Goal: Information Seeking & Learning: Find specific fact

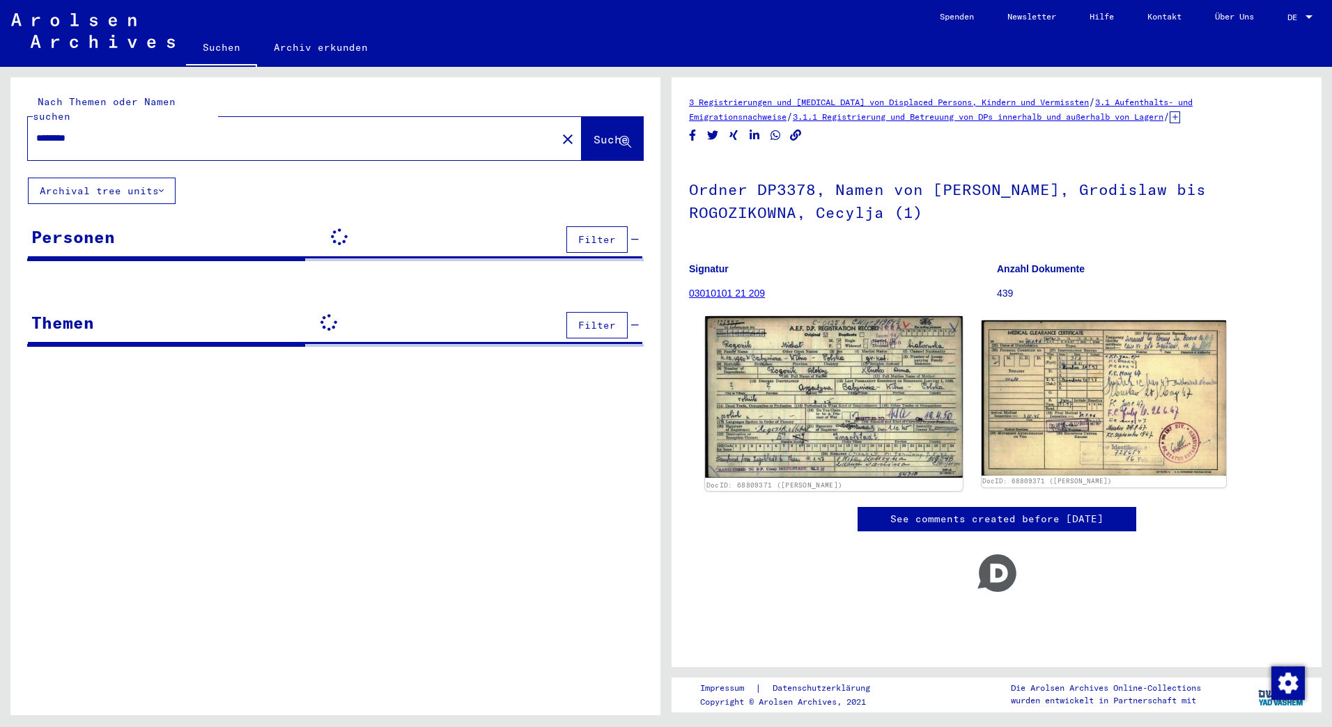
click at [787, 406] on img at bounding box center [833, 397] width 257 height 162
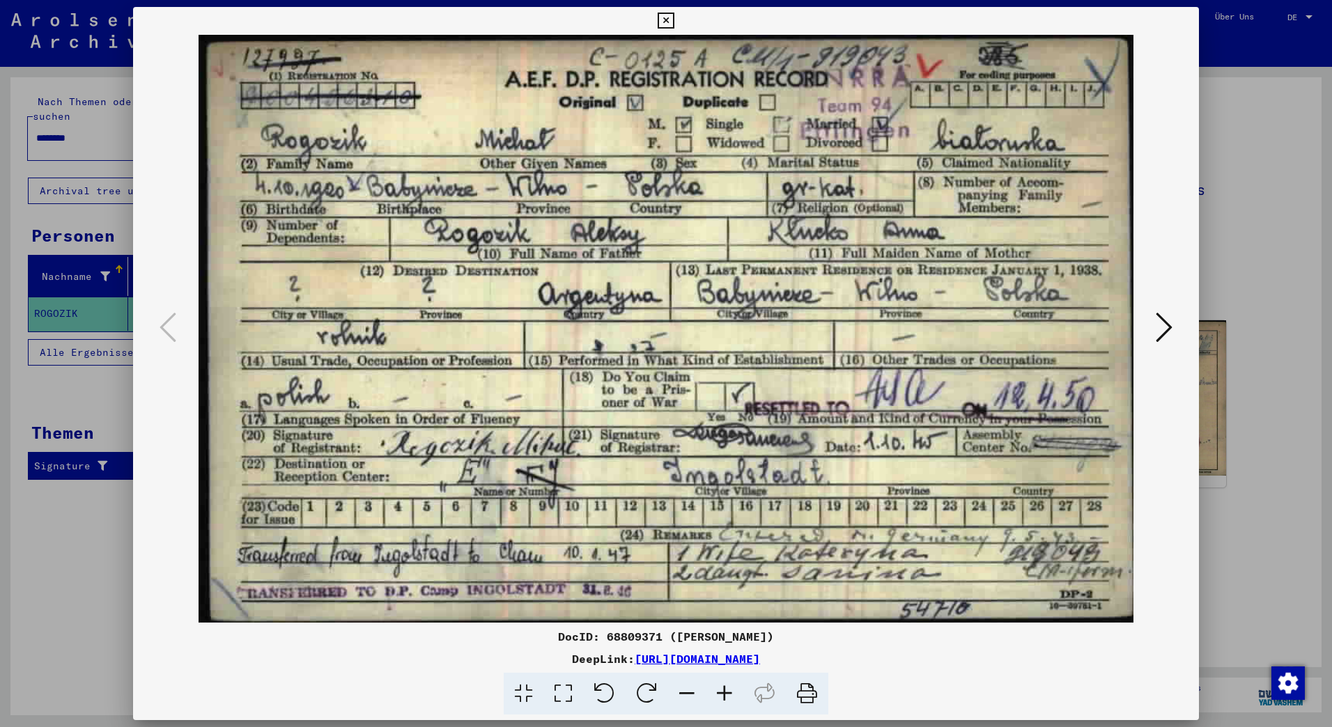
click at [76, 180] on div at bounding box center [666, 363] width 1332 height 727
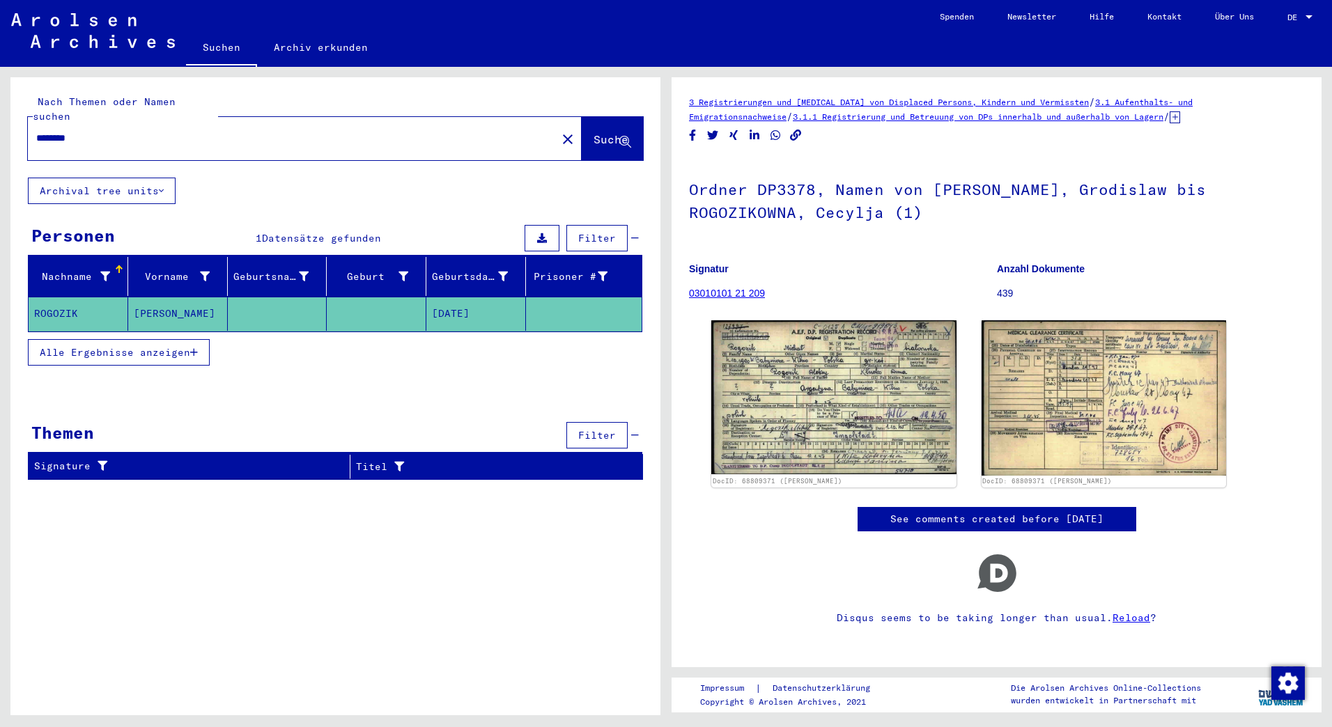
drag, startPoint x: 114, startPoint y: 118, endPoint x: 0, endPoint y: 128, distance: 114.1
click at [0, 127] on html "Suchen Archiv erkunden Spenden Newsletter Hilfe Kontakt Über Uns Suchen Archiv …" at bounding box center [666, 363] width 1332 height 727
type input "*"
click at [606, 133] on span "Suche" at bounding box center [613, 140] width 38 height 15
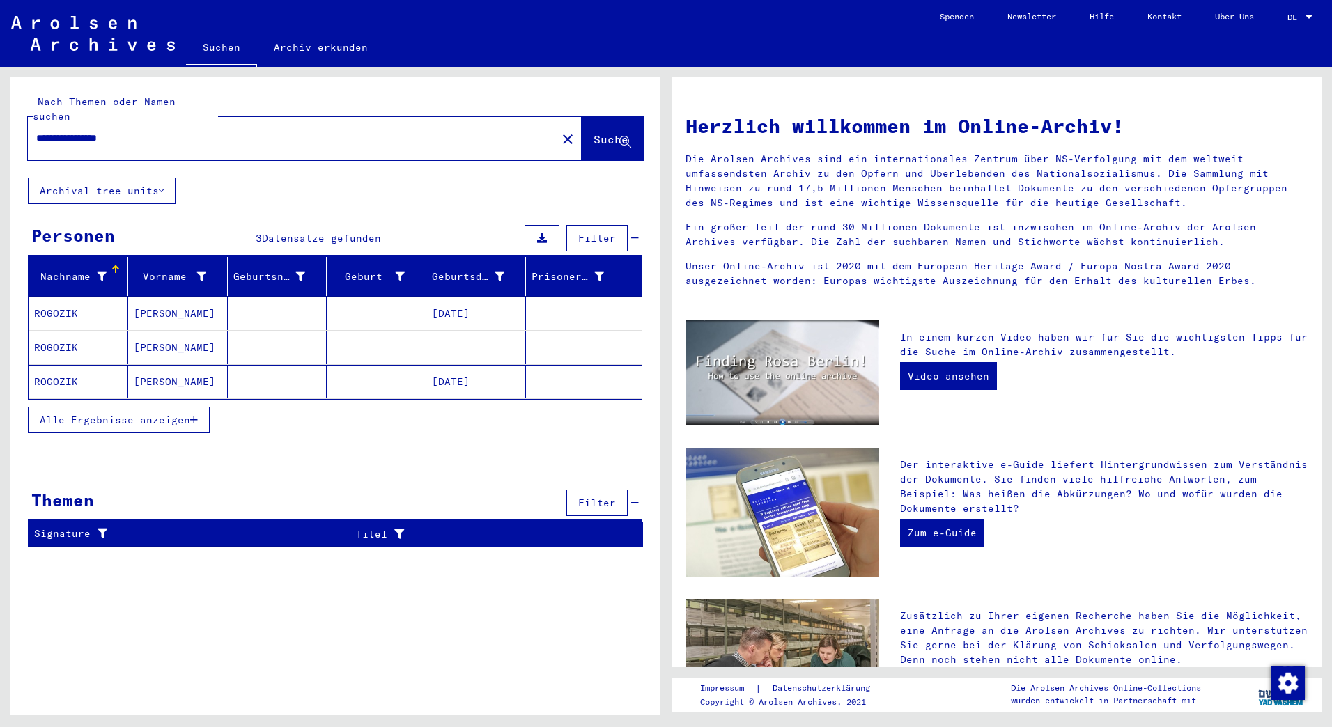
click at [164, 297] on mat-cell "[PERSON_NAME]" at bounding box center [178, 313] width 100 height 33
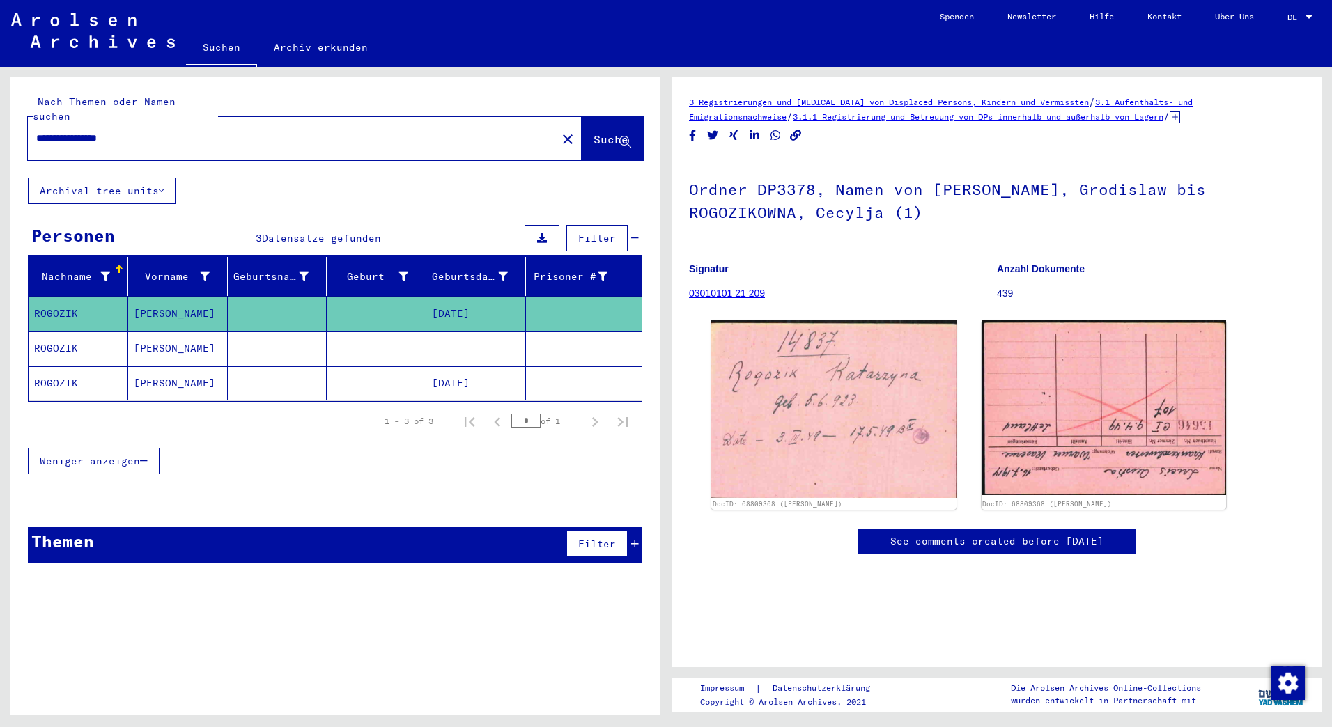
click at [160, 332] on mat-cell "[PERSON_NAME]" at bounding box center [178, 349] width 100 height 34
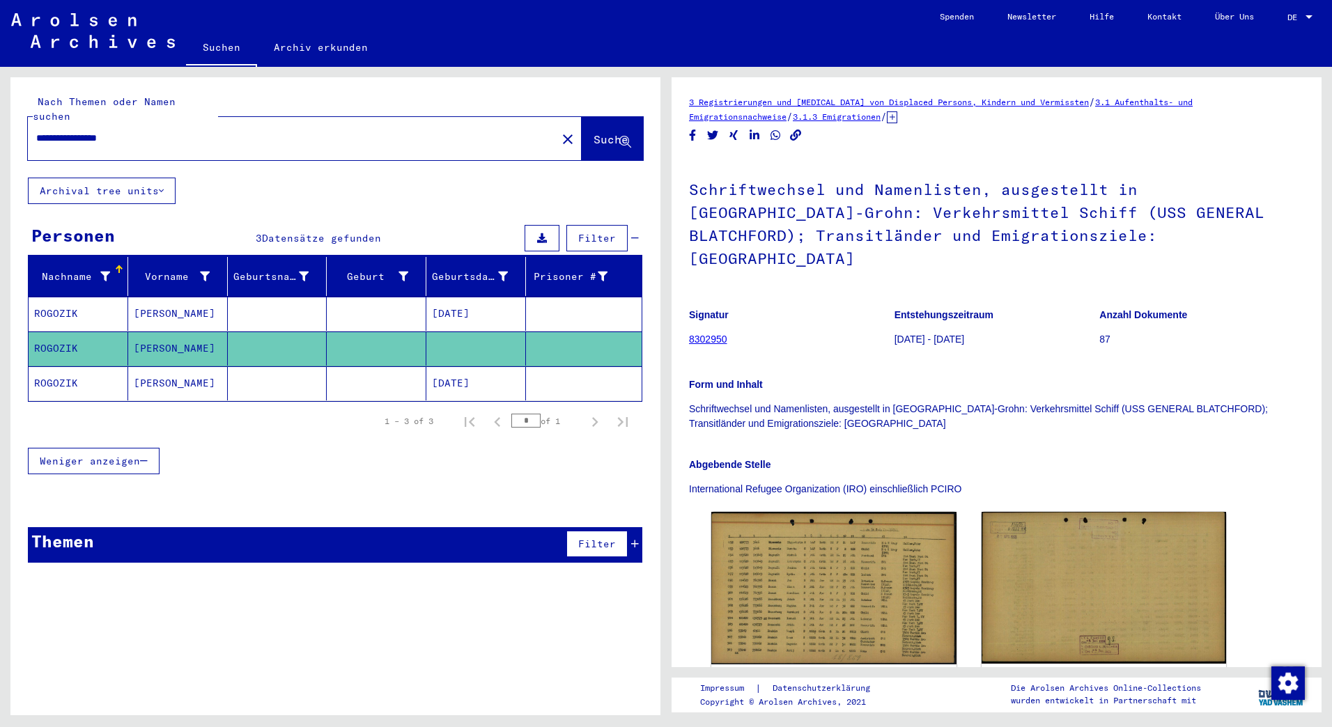
click at [146, 367] on mat-cell "[PERSON_NAME]" at bounding box center [178, 384] width 100 height 34
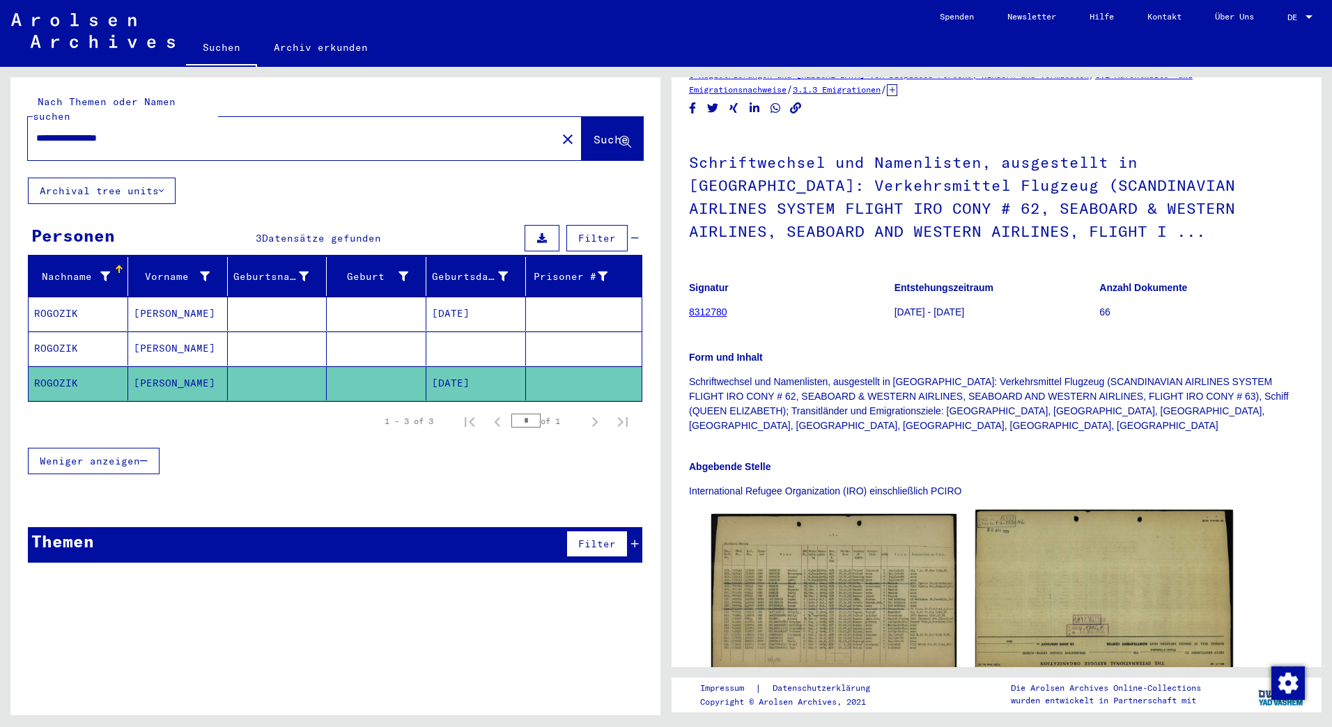
scroll to position [137, 0]
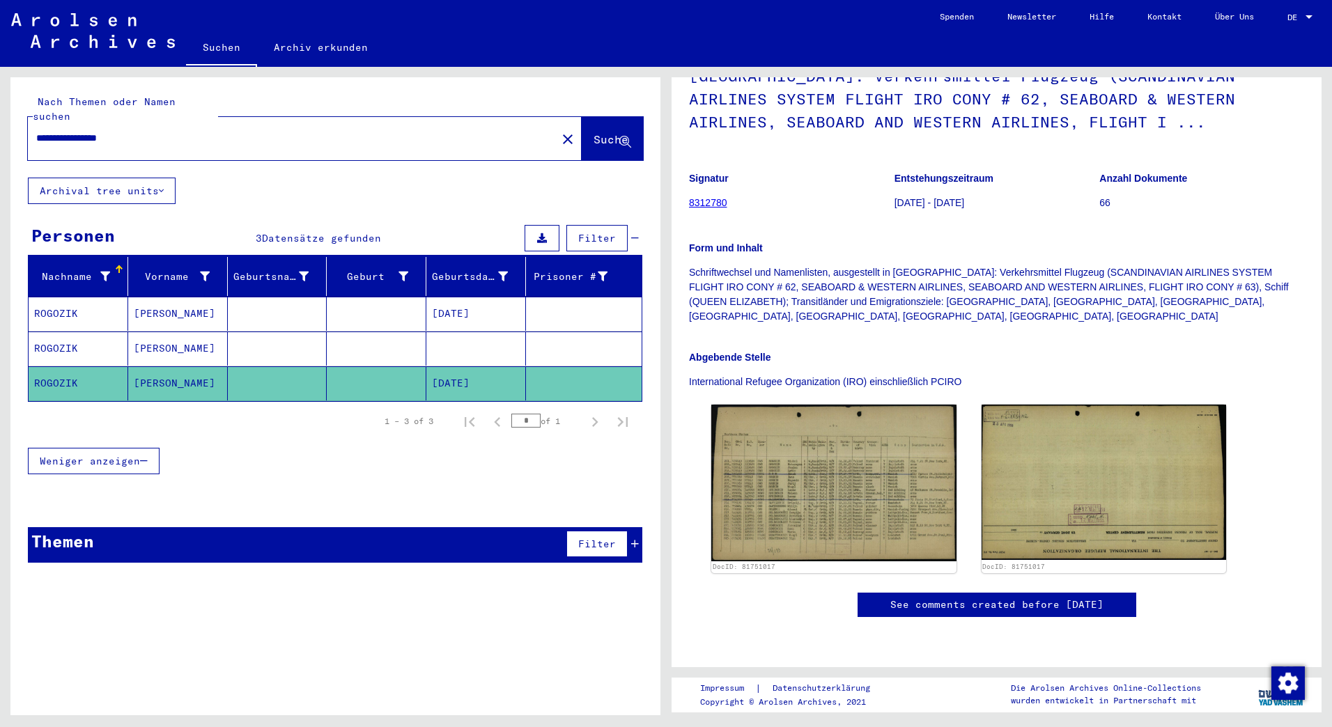
click at [141, 332] on mat-cell "[PERSON_NAME]" at bounding box center [178, 349] width 100 height 34
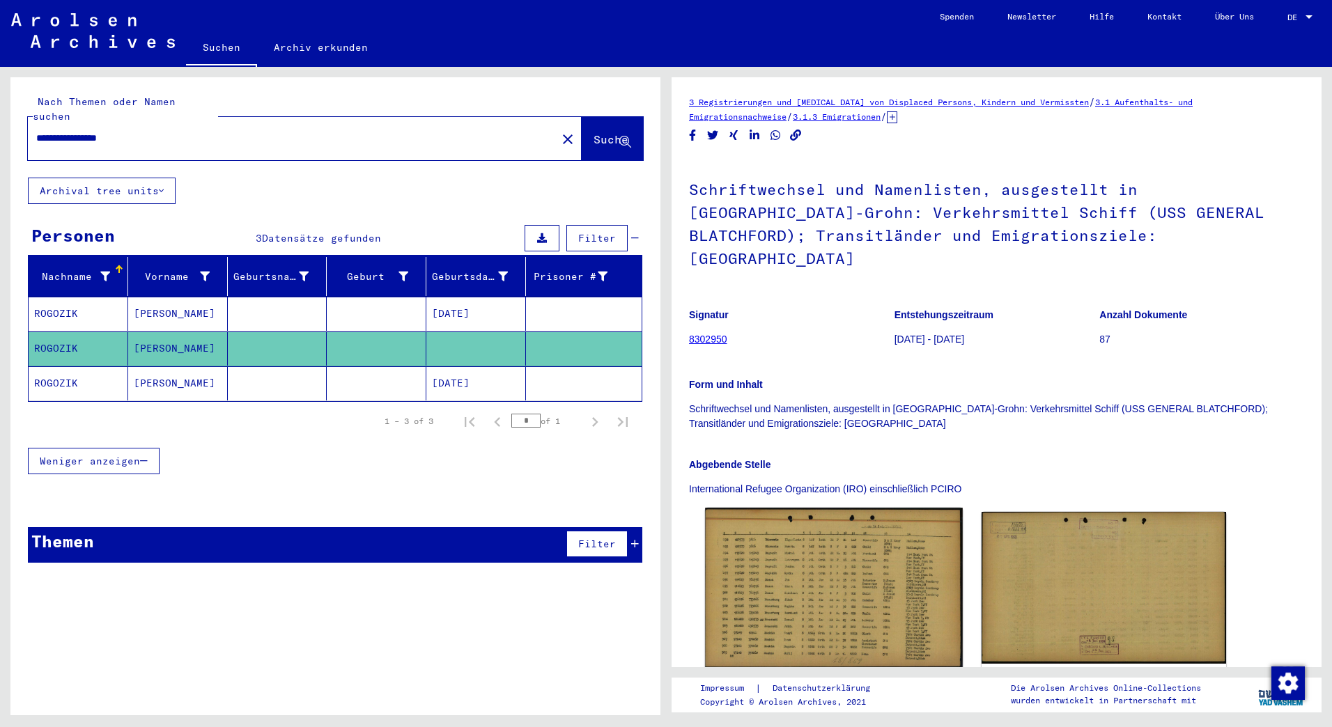
click at [829, 561] on img at bounding box center [833, 588] width 257 height 160
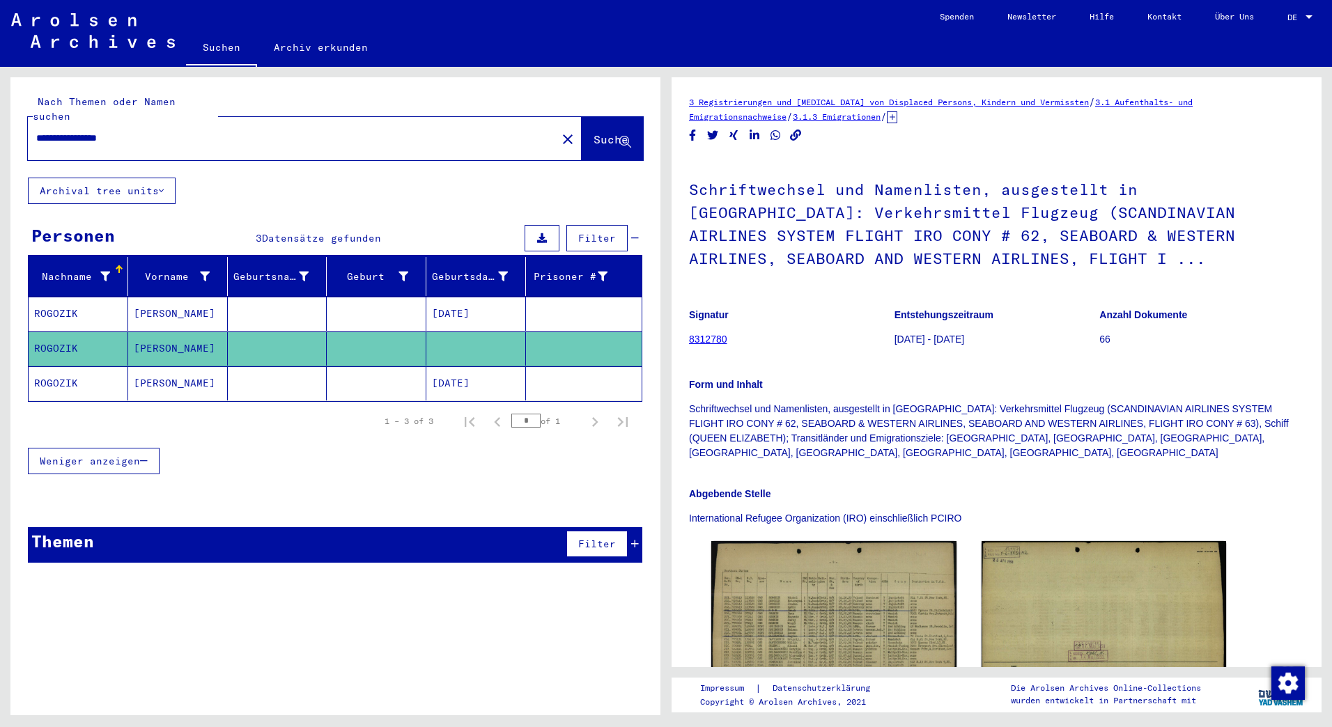
drag, startPoint x: 155, startPoint y: 131, endPoint x: -3, endPoint y: 111, distance: 158.7
click at [0, 111] on html "**********" at bounding box center [666, 363] width 1332 height 727
click at [190, 132] on div "**********" at bounding box center [288, 138] width 521 height 31
drag, startPoint x: 181, startPoint y: 126, endPoint x: 0, endPoint y: 120, distance: 181.3
click at [0, 119] on html "**********" at bounding box center [666, 363] width 1332 height 727
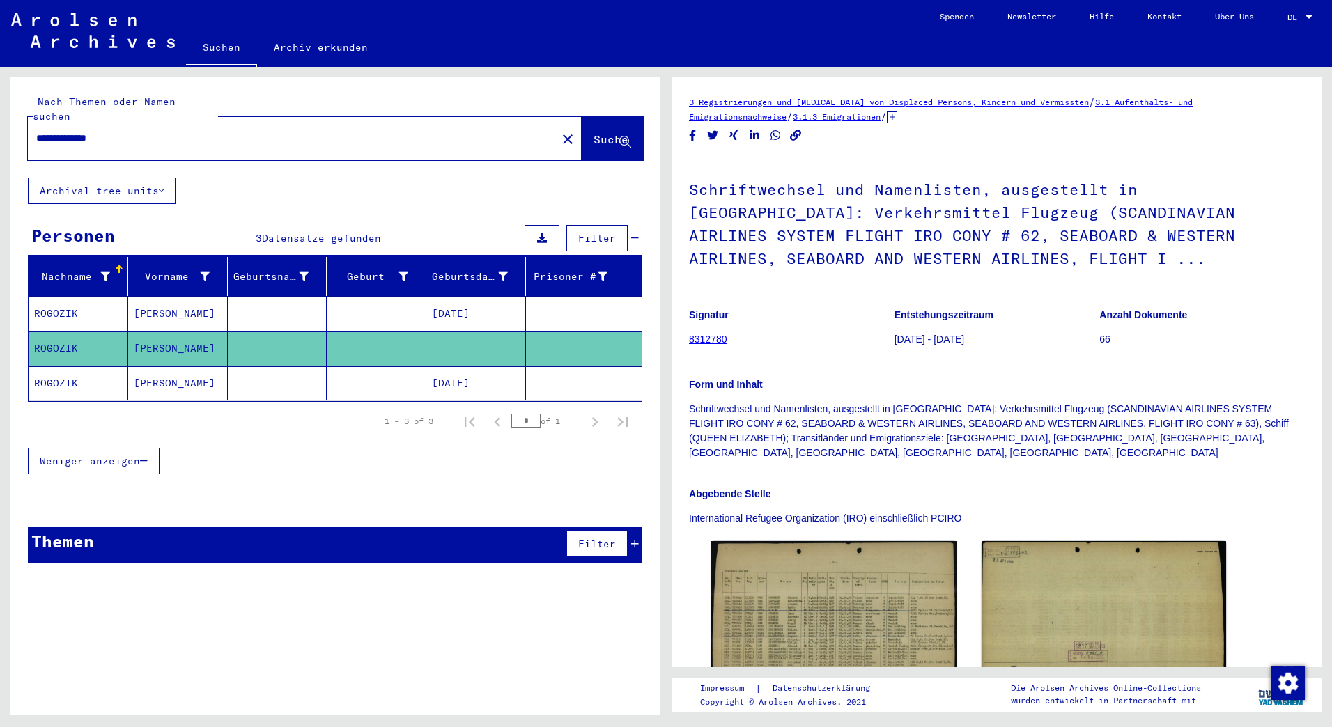
type input "**********"
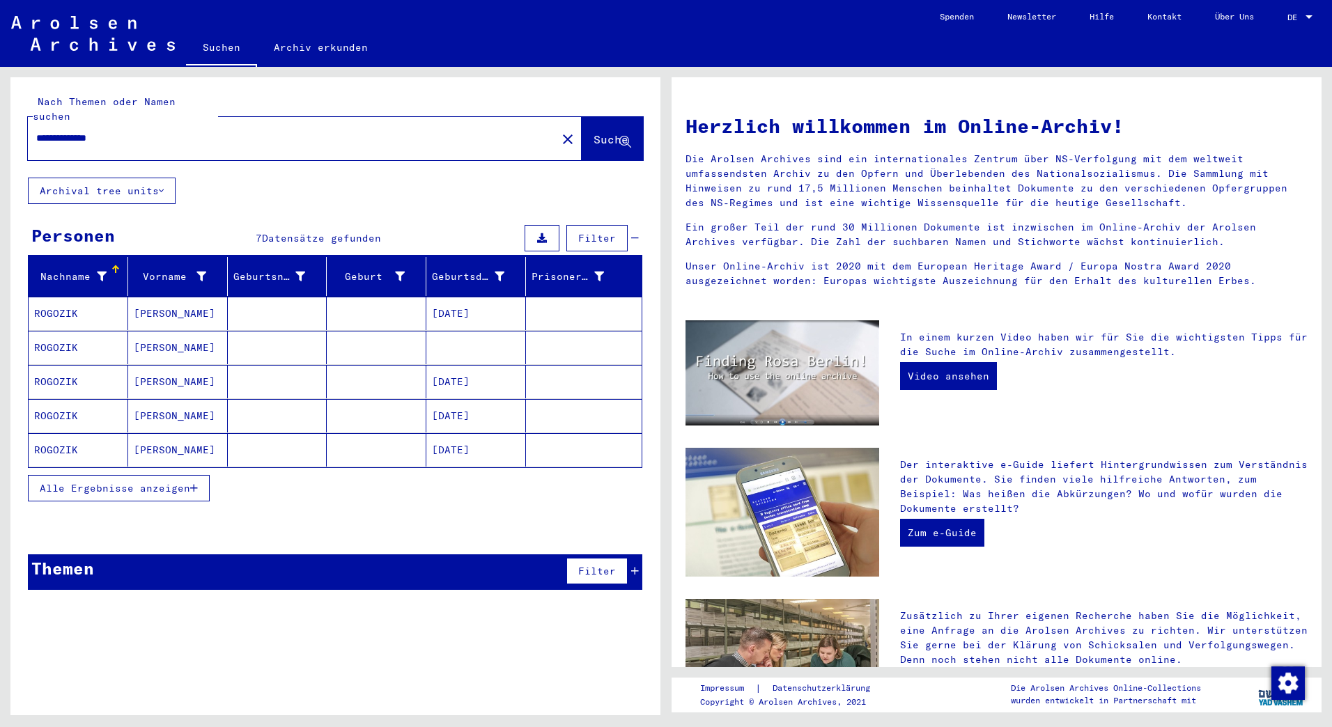
click at [143, 331] on mat-cell "[PERSON_NAME]" at bounding box center [178, 347] width 100 height 33
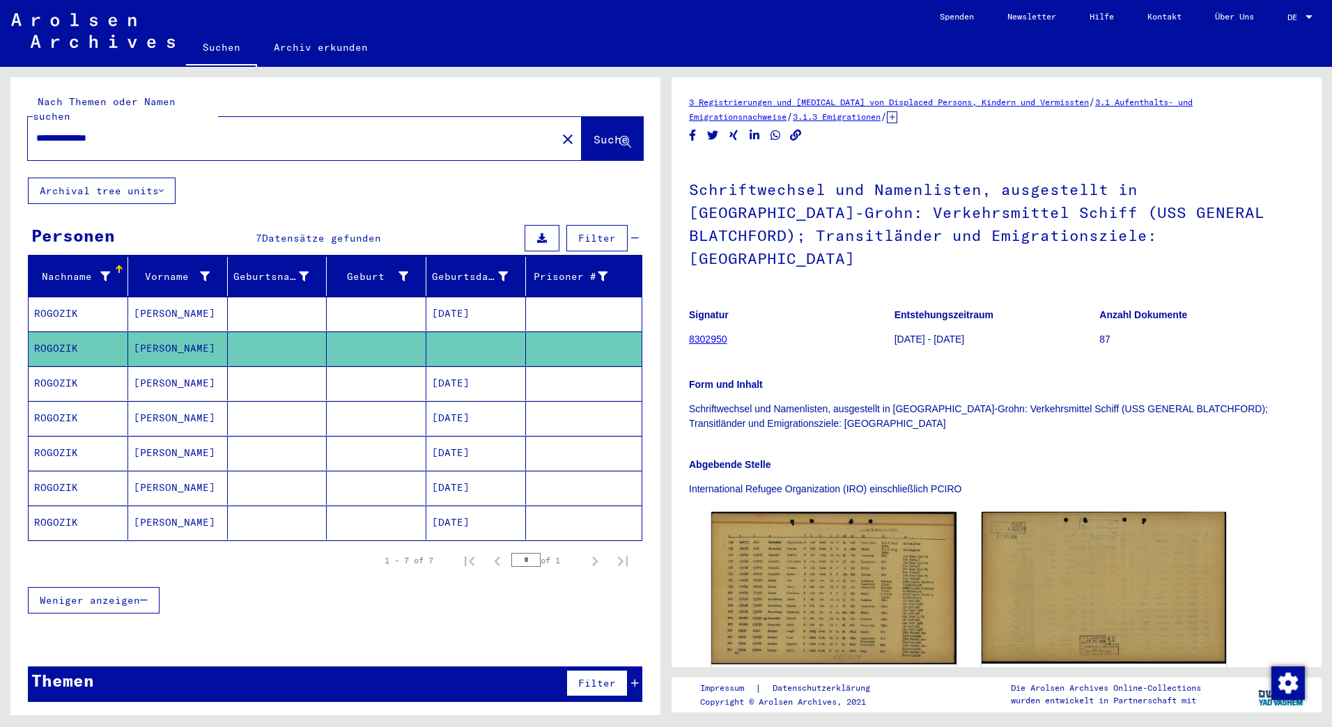
click at [153, 372] on mat-cell "[PERSON_NAME]" at bounding box center [178, 384] width 100 height 34
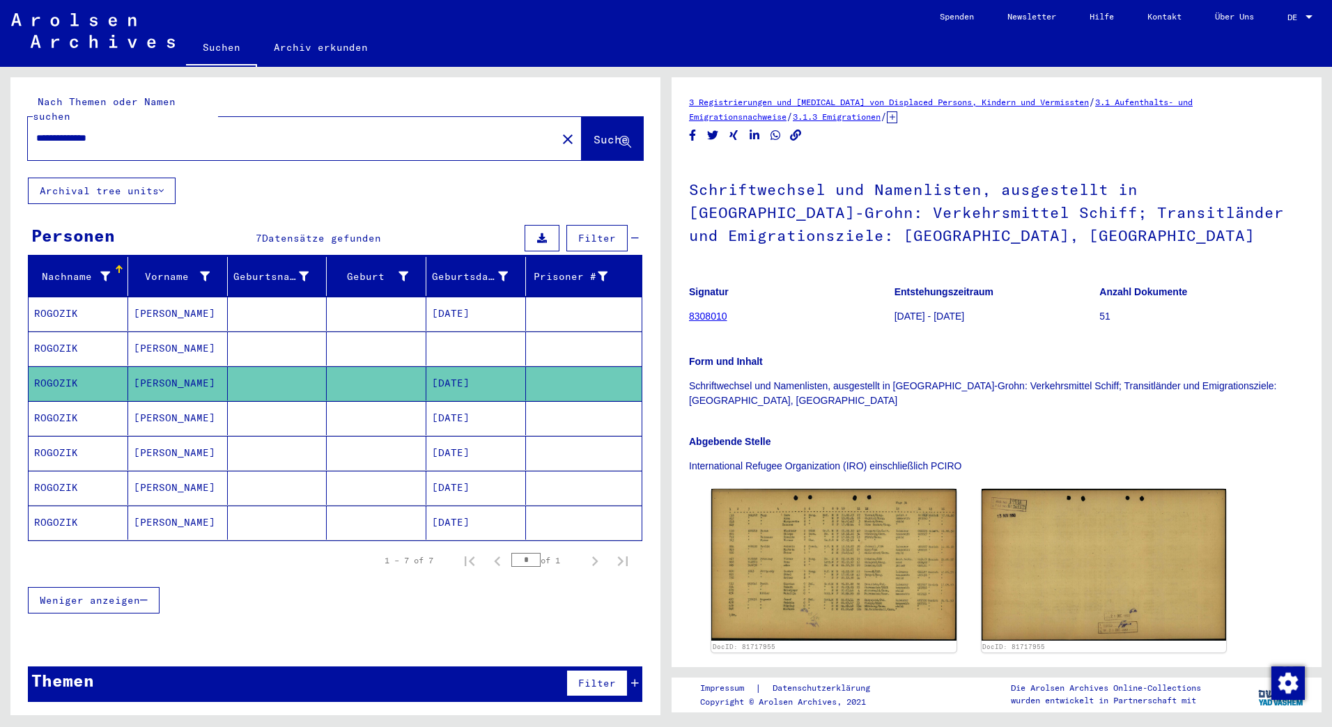
click at [151, 401] on mat-cell "[PERSON_NAME]" at bounding box center [178, 418] width 100 height 34
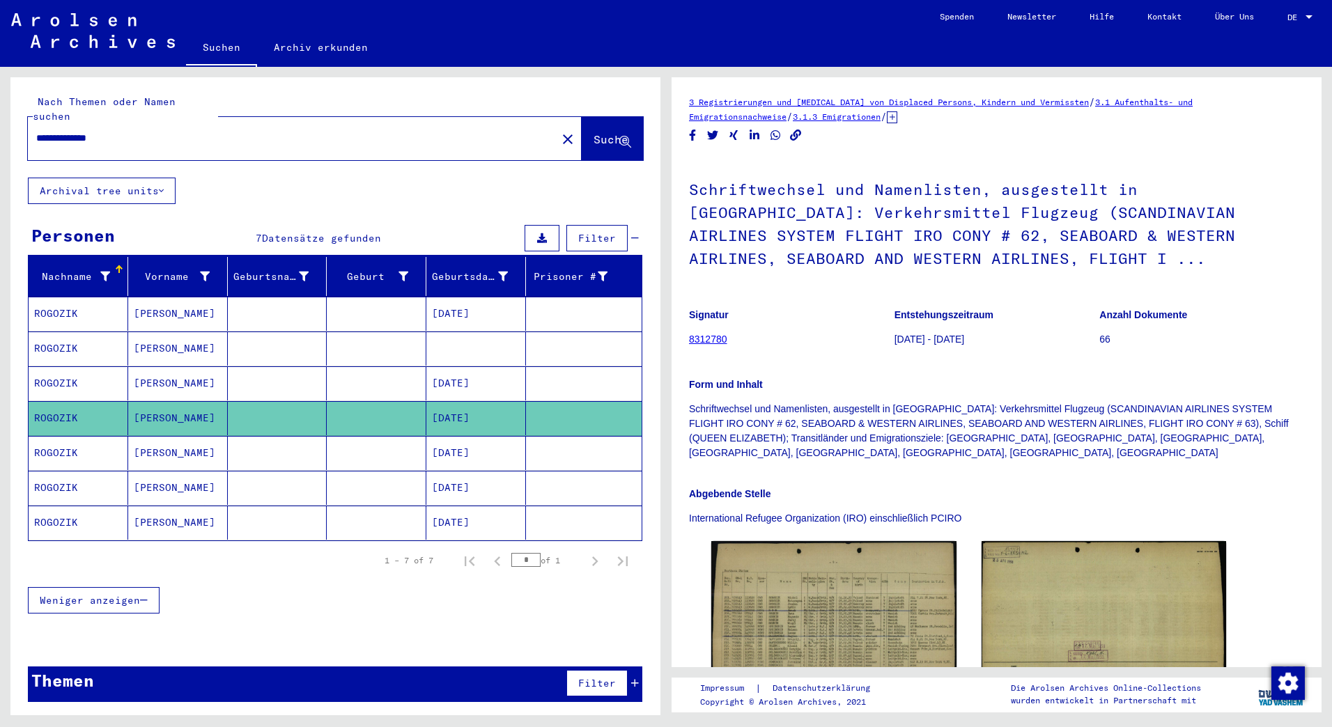
click at [154, 297] on mat-cell "[PERSON_NAME]" at bounding box center [178, 314] width 100 height 34
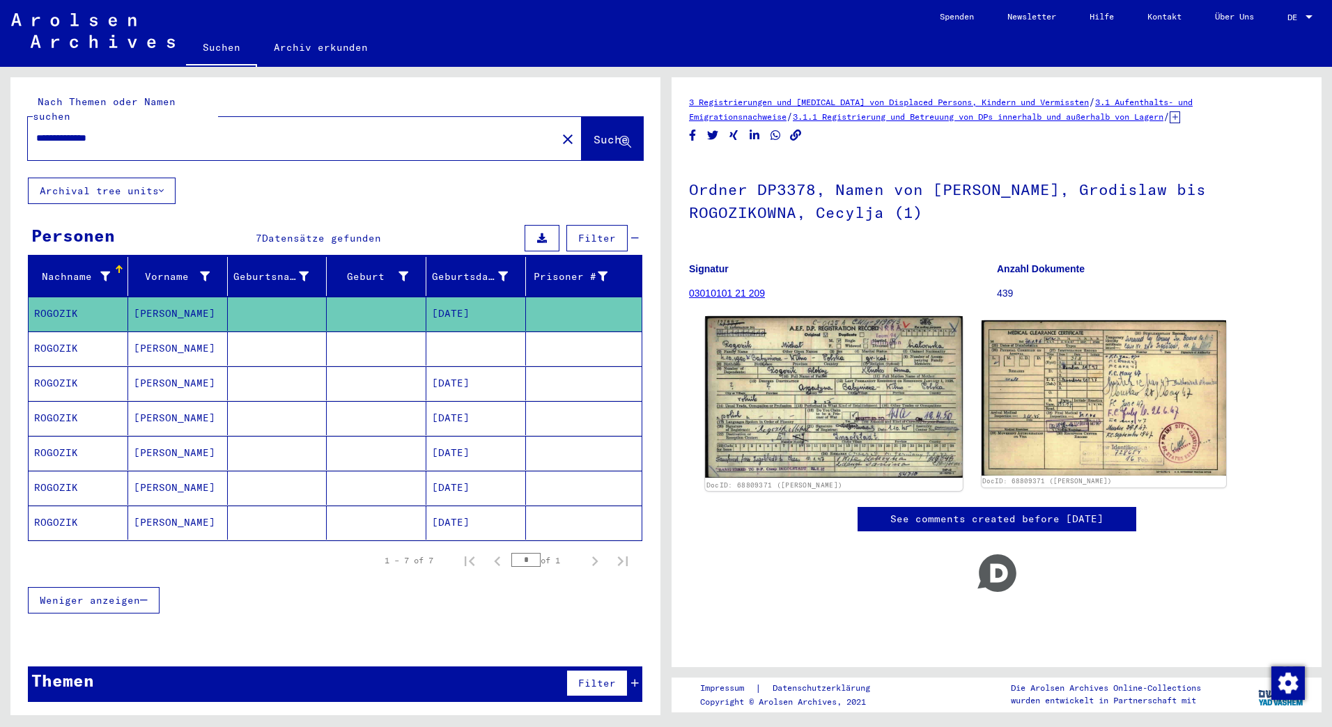
click at [841, 380] on img at bounding box center [833, 397] width 257 height 162
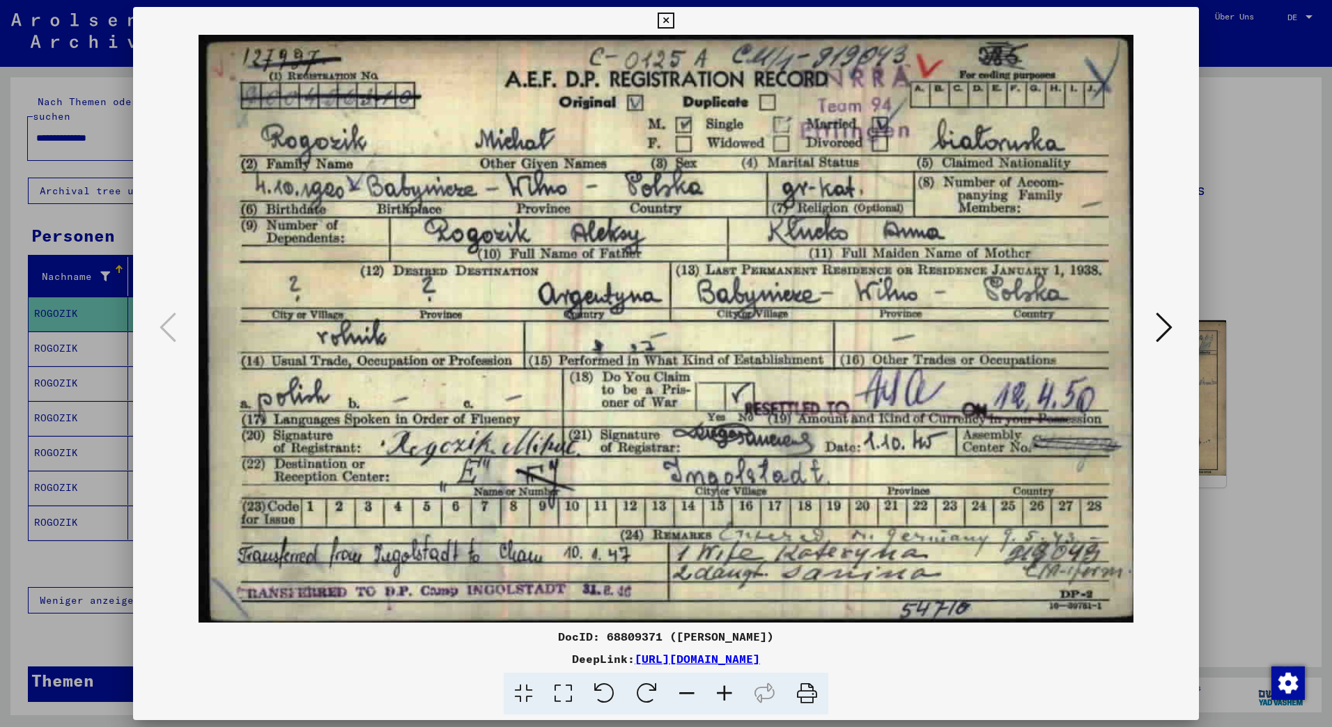
click at [368, 185] on img at bounding box center [665, 329] width 971 height 588
